Goal: Communication & Community: Ask a question

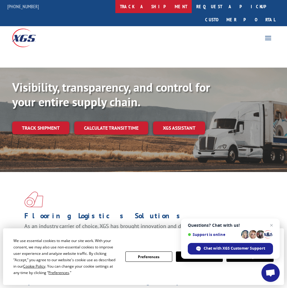
click at [164, 6] on link "track a shipment" at bounding box center [153, 6] width 76 height 13
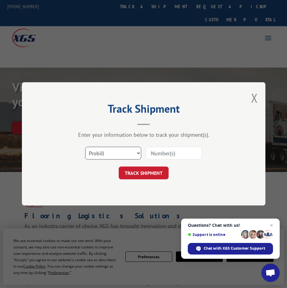
select select "bol"
click option "BOL" at bounding box center [0, 0] width 0 height 0
click at [172, 154] on input at bounding box center [174, 153] width 56 height 13
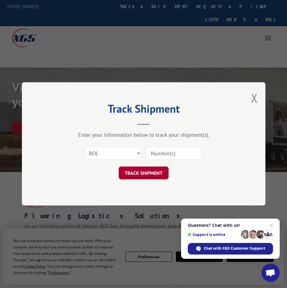
paste input "5642132"
type input "5642132"
click at [146, 173] on button "TRACK SHIPMENT" at bounding box center [144, 173] width 50 height 13
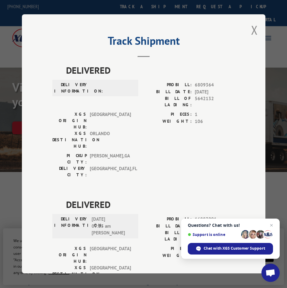
click at [128, 265] on span "[GEOGRAPHIC_DATA]" at bounding box center [110, 274] width 41 height 19
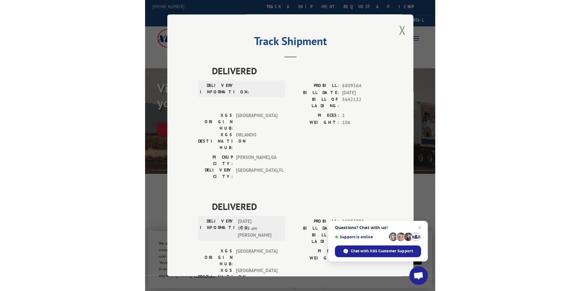
scroll to position [16, 0]
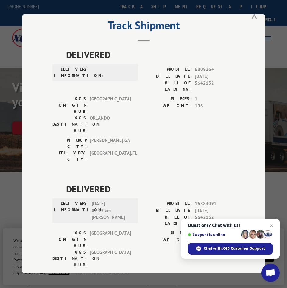
click at [251, 16] on button "Close modal" at bounding box center [254, 14] width 7 height 16
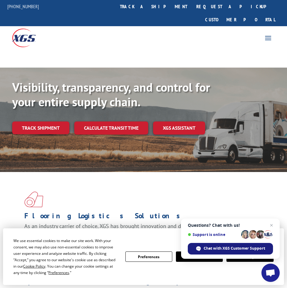
click at [236, 253] on div "Chat with XGS Customer Support" at bounding box center [230, 249] width 85 height 12
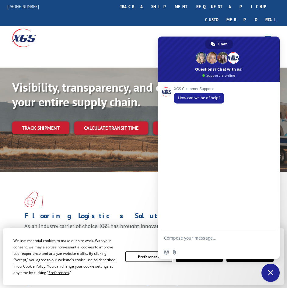
click at [179, 239] on textarea "Compose your message..." at bounding box center [212, 237] width 96 height 5
paste textarea "5642132"
type textarea "Could you provide an ETA on BOL5642132"
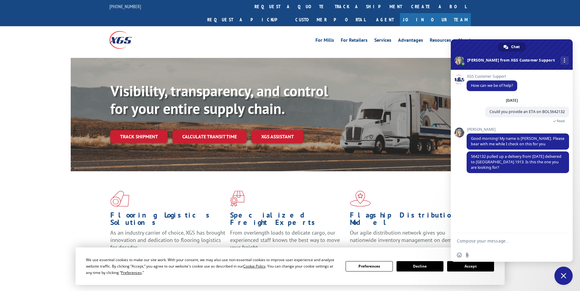
click at [287, 241] on textarea "Compose your message..." at bounding box center [504, 240] width 96 height 5
type textarea "no"
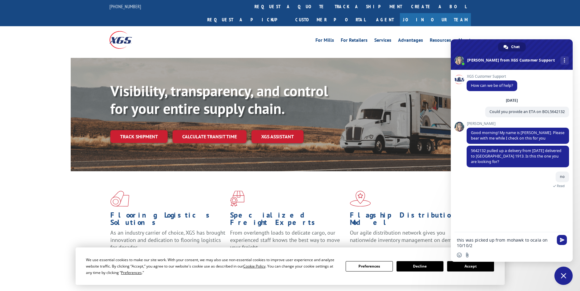
type textarea "this was picked up from mohawk to ocala on [DATE]"
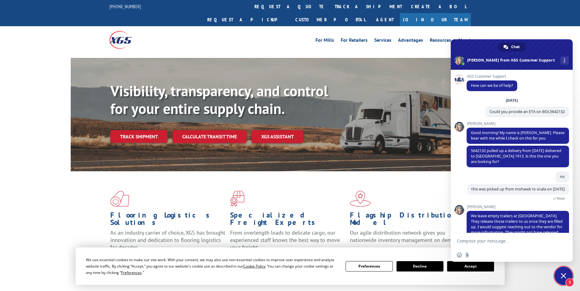
scroll to position [23, 0]
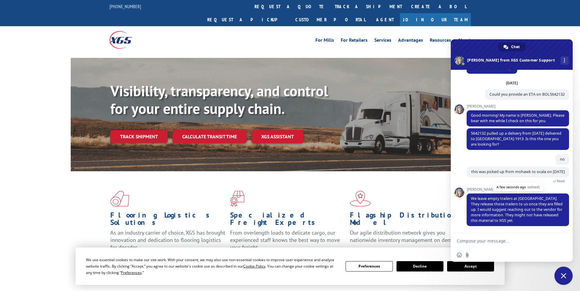
click at [287, 209] on span "We leave empty trailers at [GEOGRAPHIC_DATA]. They release those trailers to us…" at bounding box center [516, 209] width 92 height 27
click at [287, 243] on textarea "Compose your message..." at bounding box center [504, 240] width 96 height 5
type textarea "ok, thanks"
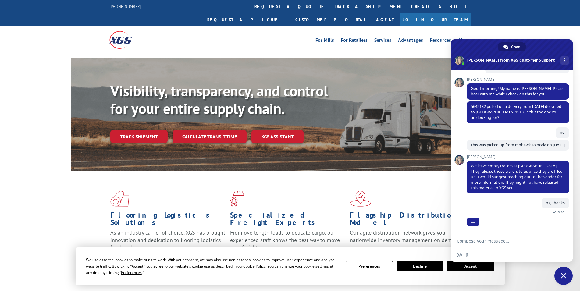
scroll to position [64, 0]
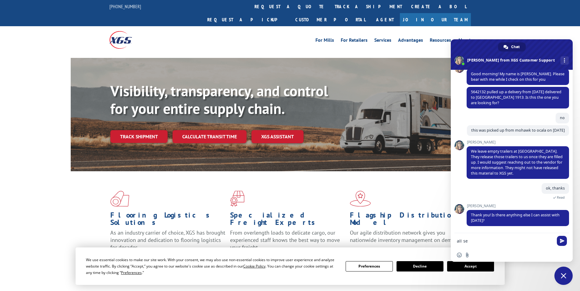
type textarea "all set"
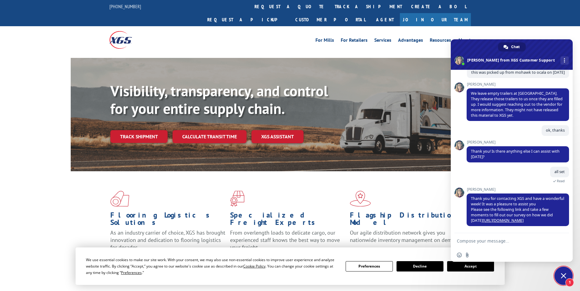
scroll to position [122, 0]
